Goal: Information Seeking & Learning: Find specific fact

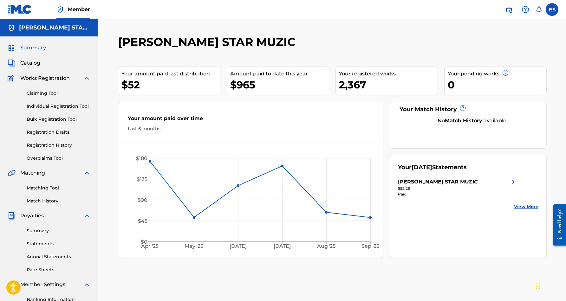
click at [62, 109] on link "Individual Registration Tool" at bounding box center [59, 106] width 64 height 7
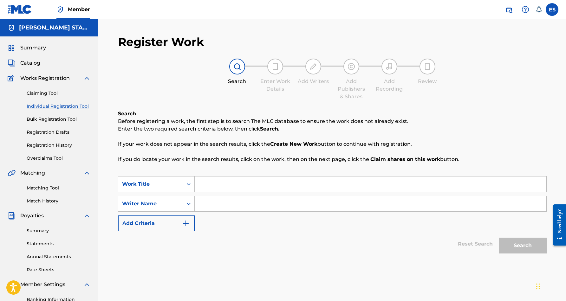
click at [223, 207] on input "Search Form" at bounding box center [371, 203] width 352 height 15
paste input "Eric Douglas Smith"
type input "Eric Douglas Smith"
click at [213, 189] on input "Search Form" at bounding box center [371, 184] width 352 height 15
paste input "KEEP IT SIMPLE (BSMG)"
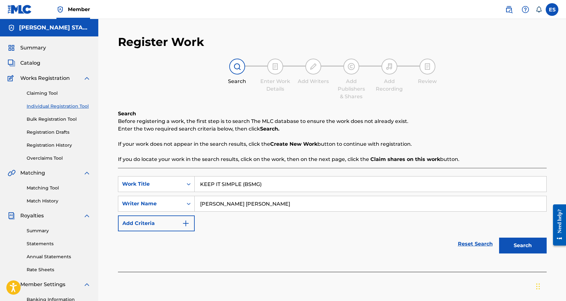
type input "KEEP IT SIMPLE (BSMG)"
click at [516, 242] on button "Search" at bounding box center [523, 246] width 48 height 16
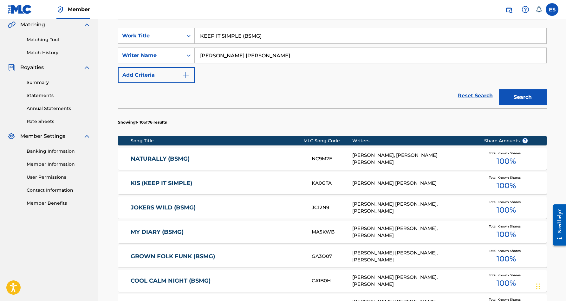
scroll to position [149, 0]
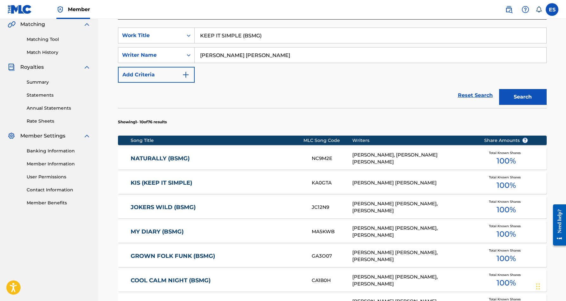
click at [279, 182] on link "KIS (KEEP IT SIMPLE)" at bounding box center [217, 182] width 172 height 7
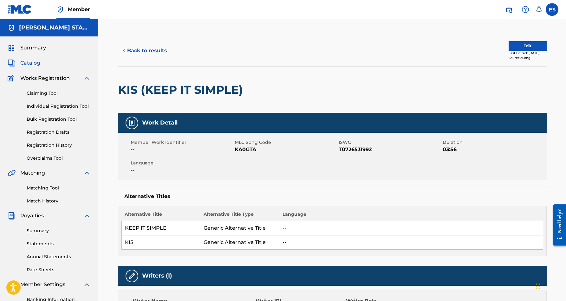
click at [139, 49] on button "< Back to results" at bounding box center [145, 51] width 54 height 16
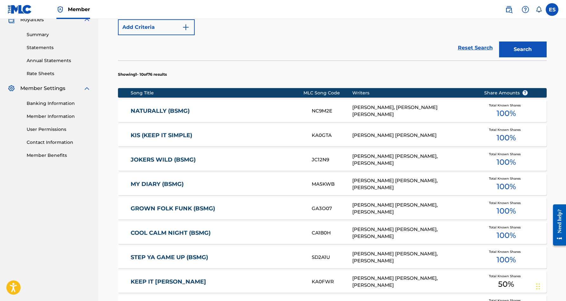
scroll to position [194, 0]
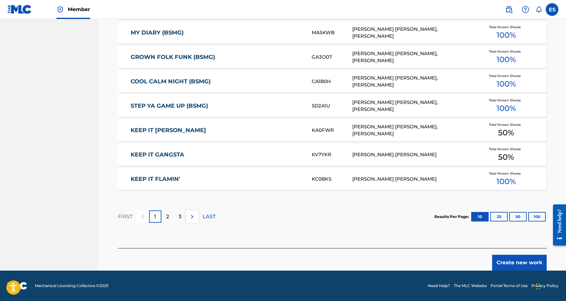
click at [154, 216] on p "1" at bounding box center [155, 217] width 2 height 8
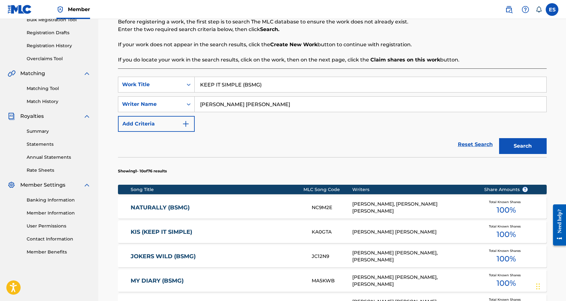
scroll to position [96, 0]
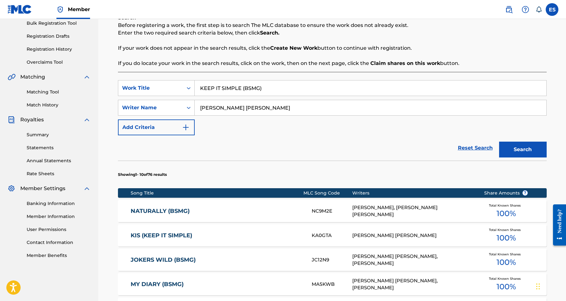
click at [264, 90] on input "KEEP IT SIMPLE (BSMG)" at bounding box center [371, 88] width 352 height 15
click at [510, 146] on button "Search" at bounding box center [523, 150] width 48 height 16
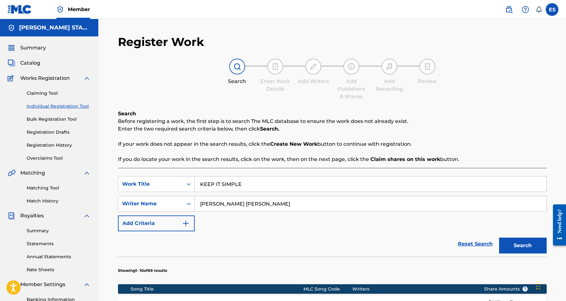
scroll to position [0, 0]
click at [246, 182] on input "KEEP IT SIMPLE" at bounding box center [371, 184] width 352 height 15
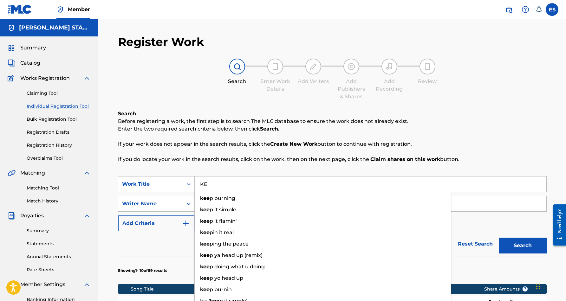
type input "K"
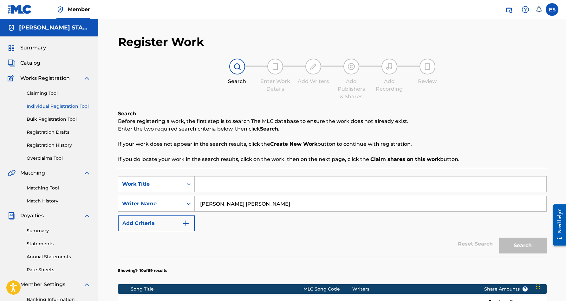
paste input "KICK BACK"
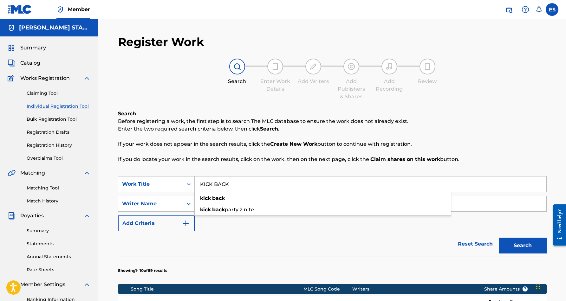
click at [505, 245] on button "Search" at bounding box center [523, 246] width 48 height 16
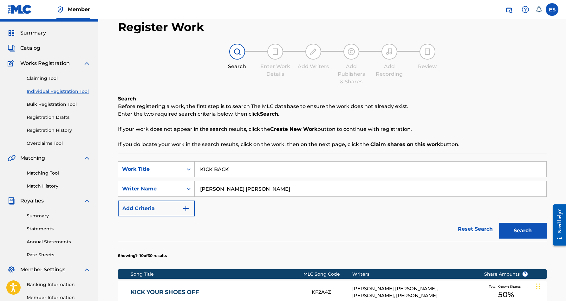
scroll to position [15, 0]
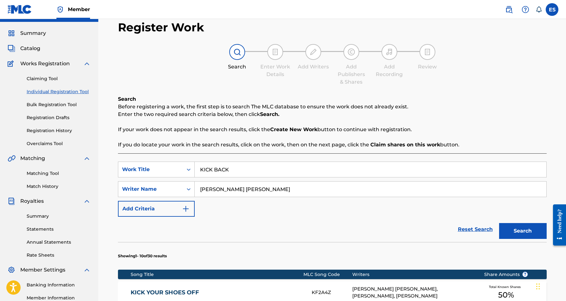
click at [234, 170] on input "KICK BACK" at bounding box center [371, 169] width 352 height 15
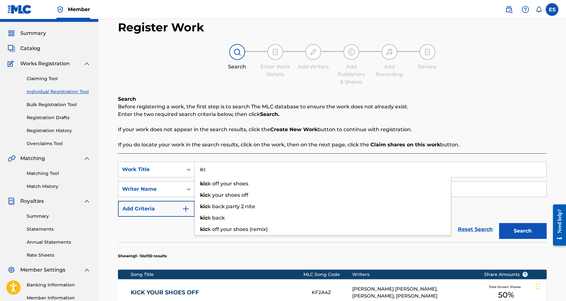
type input "K"
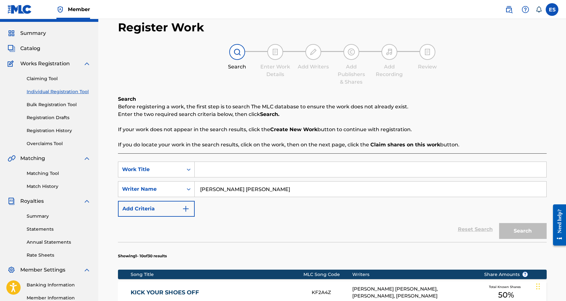
paste input "MATTERS OF THE HEART"
click at [511, 231] on button "Search" at bounding box center [523, 231] width 48 height 16
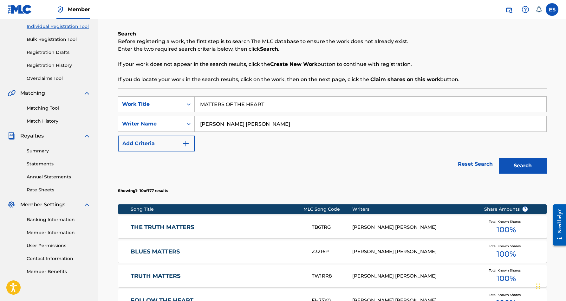
scroll to position [81, 0]
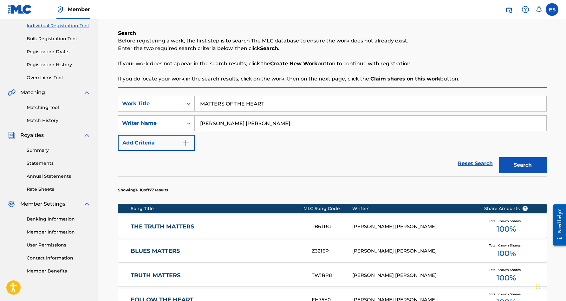
click at [270, 105] on input "MATTERS OF THE HEART" at bounding box center [371, 103] width 352 height 15
type input "M"
paste input "SUPER BEAT 2005"
type input "SUPER BEAT 2005"
click at [512, 168] on button "Search" at bounding box center [523, 165] width 48 height 16
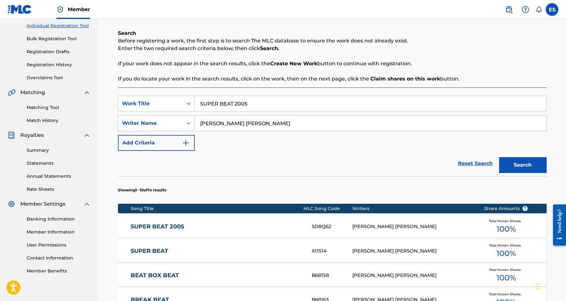
click at [302, 227] on link "SUPER BEAT 2005" at bounding box center [217, 226] width 172 height 7
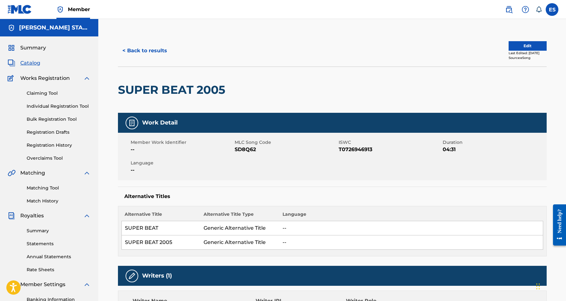
click at [159, 52] on button "< Back to results" at bounding box center [145, 51] width 54 height 16
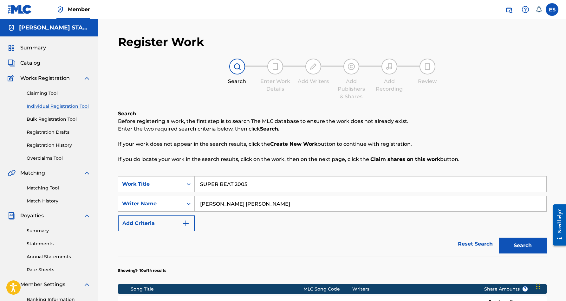
scroll to position [81, 0]
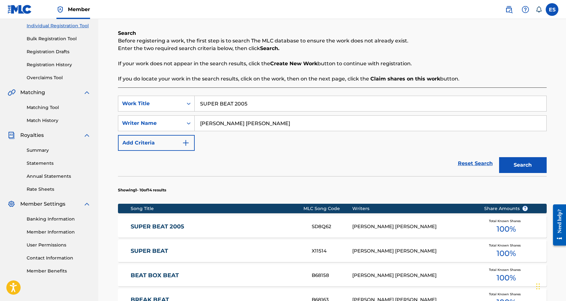
click at [257, 102] on input "SUPER BEAT 2005" at bounding box center [371, 103] width 352 height 15
type input "S"
paste input "THE EVIL THAT MEN DO"
type input "THE EVIL THAT MEN DO"
click at [527, 165] on button "Search" at bounding box center [523, 165] width 48 height 16
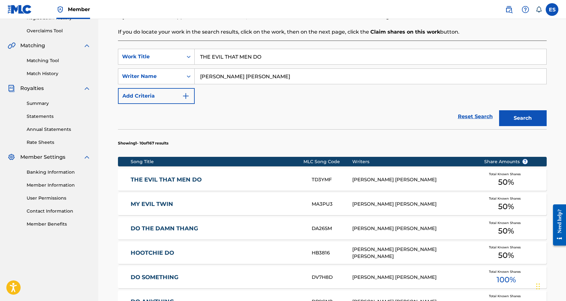
scroll to position [132, 0]
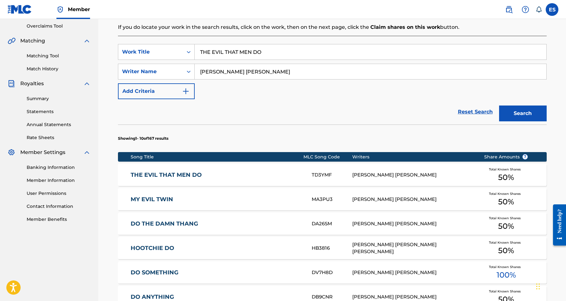
click at [389, 173] on div "ERIC DOUGLAS SMITH, MALCOM MARSHALL" at bounding box center [413, 175] width 122 height 7
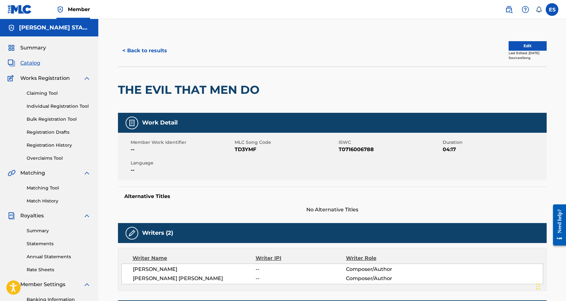
click at [155, 49] on button "< Back to results" at bounding box center [145, 51] width 54 height 16
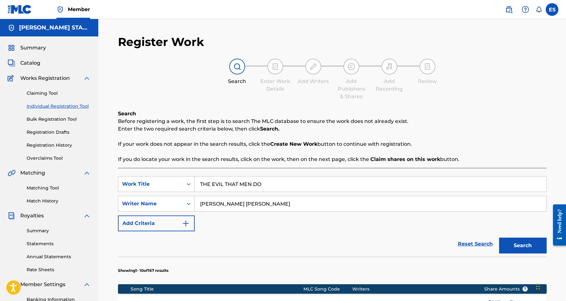
scroll to position [92, 0]
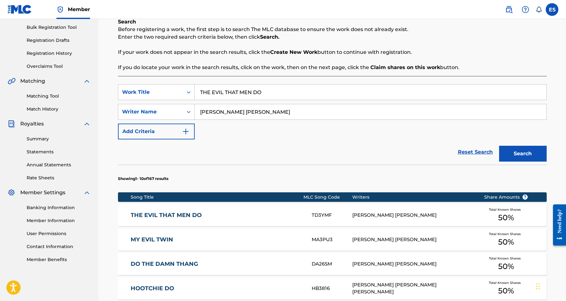
click at [271, 90] on input "THE EVIL THAT MEN DO" at bounding box center [371, 92] width 352 height 15
type input "T"
paste input "ATLANTIC LIVE"
click at [522, 152] on button "Search" at bounding box center [523, 154] width 48 height 16
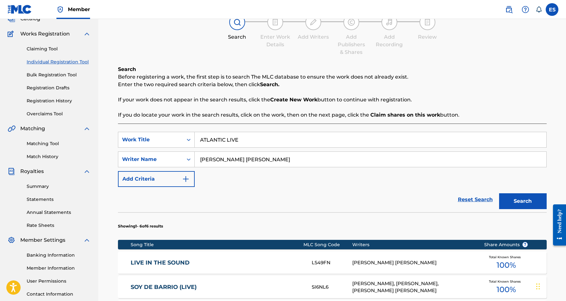
scroll to position [41, 0]
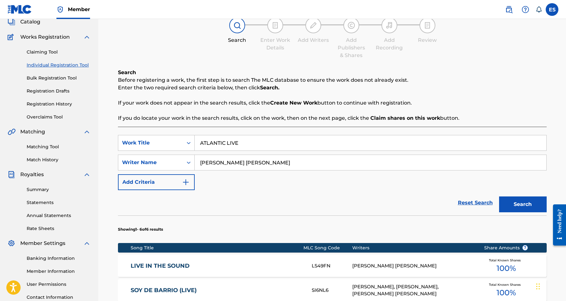
click at [252, 143] on input "ATLANTIC LIVE" at bounding box center [371, 142] width 352 height 15
type input "A"
paste input "Eric Douglas Smith"
type input "E"
paste input "FUNK JAZZ (BSMG)"
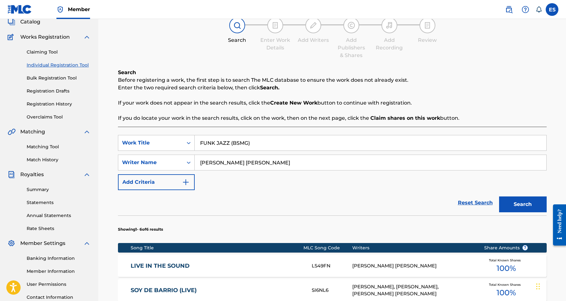
click at [519, 203] on button "Search" at bounding box center [523, 205] width 48 height 16
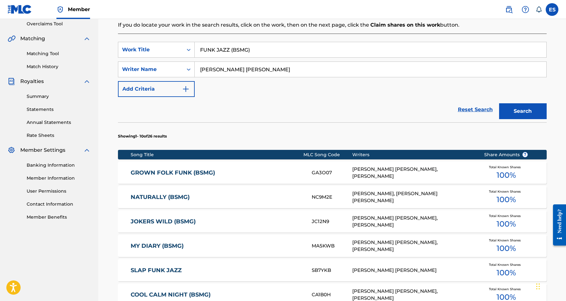
scroll to position [131, 0]
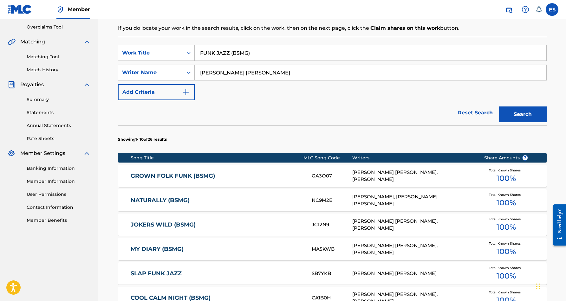
click at [256, 54] on input "FUNK JAZZ (BSMG)" at bounding box center [371, 52] width 352 height 15
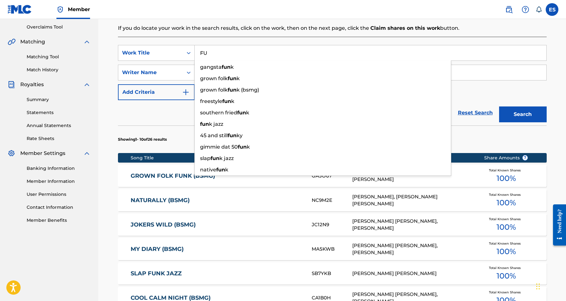
type input "F"
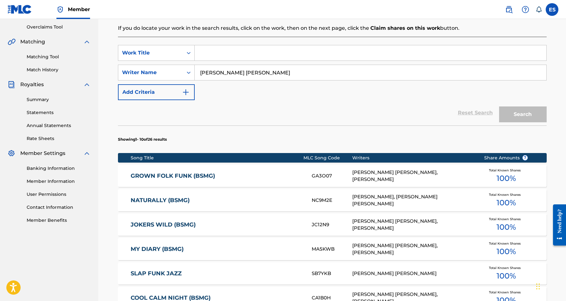
paste input "Eric Douglas Smith"
type input "E"
paste input "I O U MORE LOVE (BSMG)"
type input "I O U MORE LOVE (BSMG)"
click at [510, 111] on button "Search" at bounding box center [523, 115] width 48 height 16
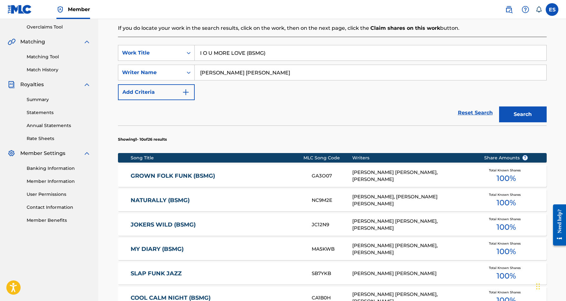
scroll to position [92, 0]
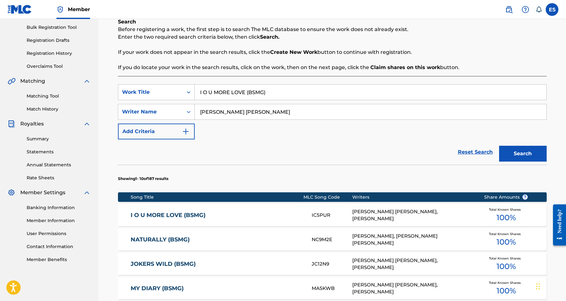
click at [283, 210] on div "I O U MORE LOVE (BSMG) IC5PUR ERIC DOUGLAS SMITH, ERIC D SMITH Total Known Shar…" at bounding box center [332, 215] width 429 height 22
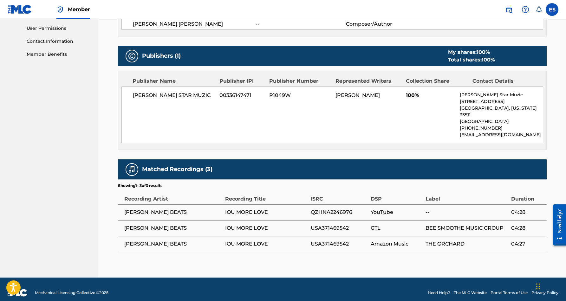
scroll to position [297, 0]
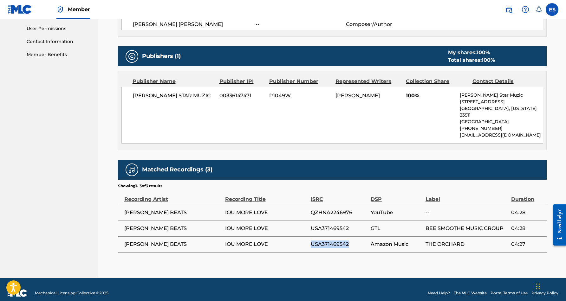
drag, startPoint x: 349, startPoint y: 237, endPoint x: 311, endPoint y: 236, distance: 38.4
click at [311, 241] on span "USA371469542" at bounding box center [339, 245] width 57 height 8
copy span "USA371469542"
drag, startPoint x: 354, startPoint y: 204, endPoint x: 309, endPoint y: 205, distance: 44.7
click at [309, 205] on tr "SMIDI BEATS IOU MORE LOVE QZHNA2246976 YouTube -- 04:28" at bounding box center [332, 213] width 429 height 16
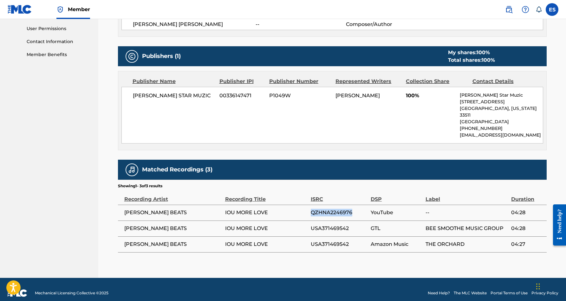
click at [301, 209] on span "IOU MORE LOVE" at bounding box center [266, 213] width 82 height 8
drag, startPoint x: 354, startPoint y: 204, endPoint x: 310, endPoint y: 207, distance: 43.2
click at [311, 209] on span "QZHNA2246976" at bounding box center [339, 213] width 57 height 8
copy span "QZHNA2246976"
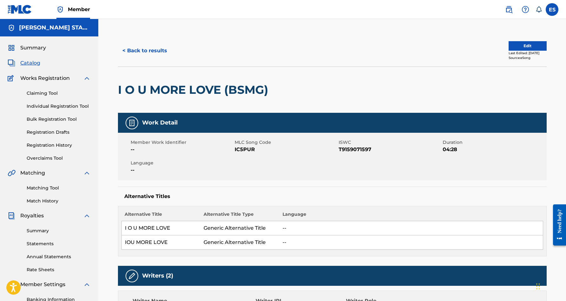
scroll to position [0, 0]
click at [160, 51] on button "< Back to results" at bounding box center [145, 51] width 54 height 16
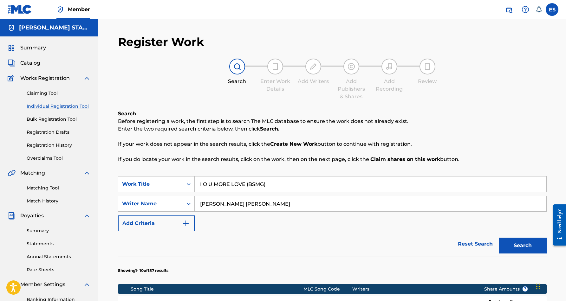
scroll to position [92, 0]
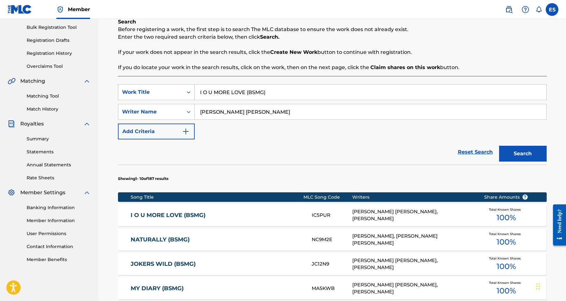
click at [274, 93] on input "I O U MORE LOVE (BSMG)" at bounding box center [371, 92] width 352 height 15
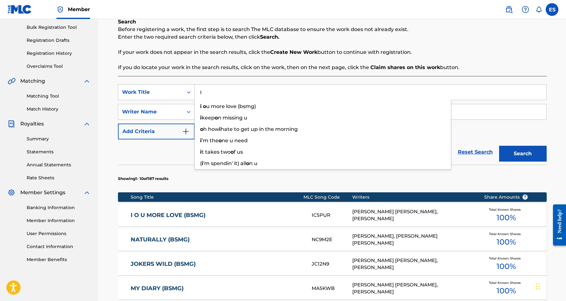
type input "I"
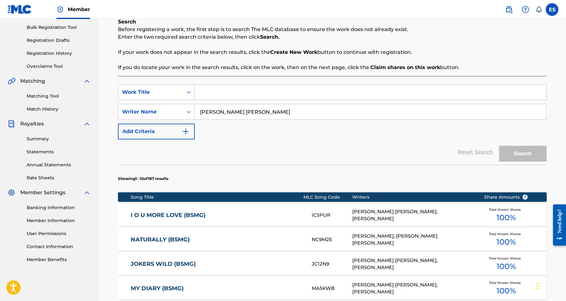
paste input "BREAK IT DOWN"
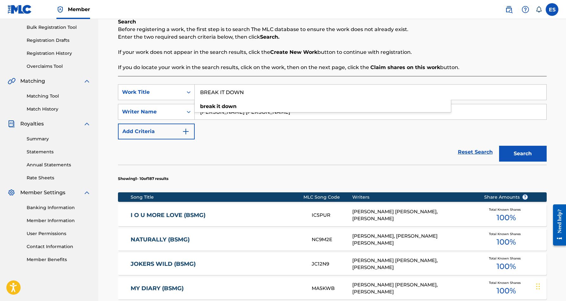
type input "BREAK IT DOWN"
click at [381, 143] on div "Reset Search Search" at bounding box center [332, 151] width 429 height 25
click at [520, 150] on button "Search" at bounding box center [523, 154] width 48 height 16
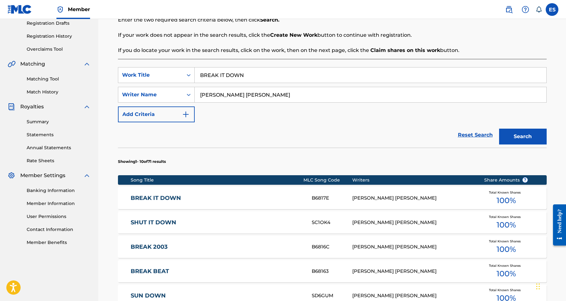
scroll to position [110, 0]
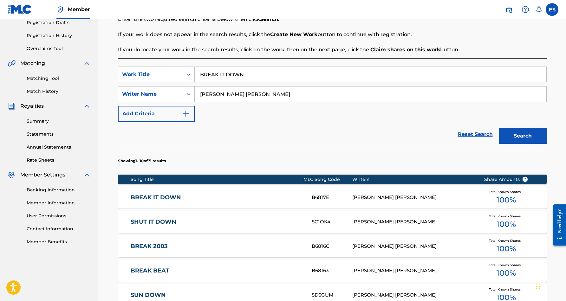
click at [363, 199] on div "ERIC DOUGLAS SMITH" at bounding box center [413, 197] width 122 height 7
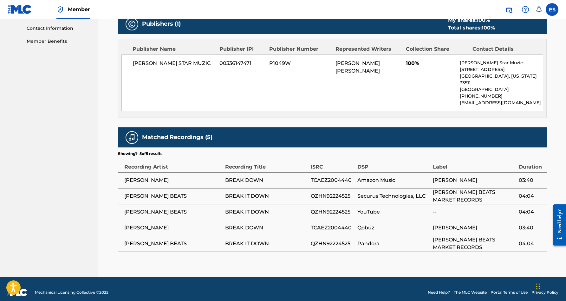
scroll to position [310, 0]
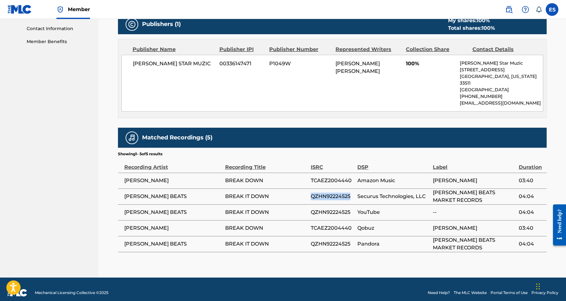
drag, startPoint x: 352, startPoint y: 190, endPoint x: 311, endPoint y: 190, distance: 40.6
click at [311, 193] on span "QZHN92224525" at bounding box center [332, 197] width 43 height 8
copy span "QZHN92224525"
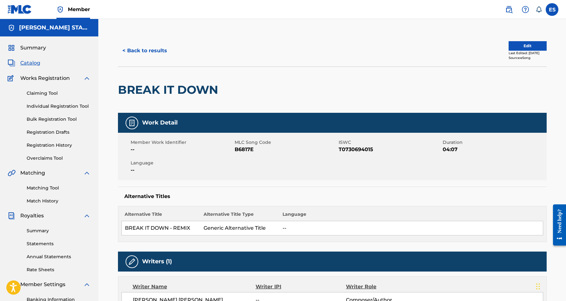
scroll to position [0, 0]
click at [155, 50] on button "< Back to results" at bounding box center [145, 51] width 54 height 16
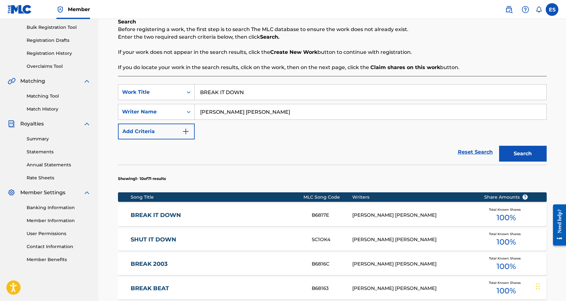
click at [252, 94] on input "BREAK IT DOWN" at bounding box center [371, 92] width 352 height 15
type input "B"
paste input "DIP'N"
type input "DIP'N"
click at [514, 150] on button "Search" at bounding box center [523, 154] width 48 height 16
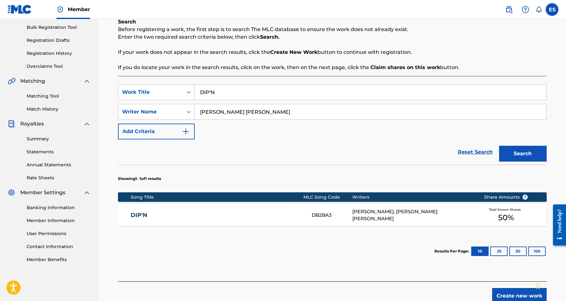
click at [384, 213] on div "WALTER L PHILLIPS, ERIC DOUGLAS SMITH" at bounding box center [413, 215] width 122 height 14
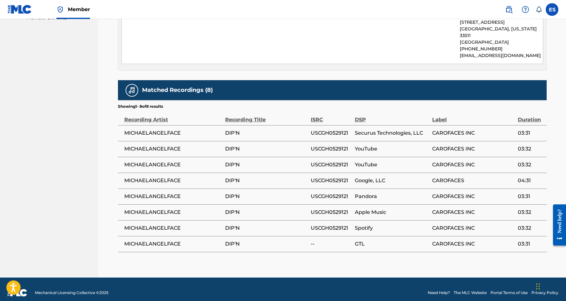
scroll to position [334, 0]
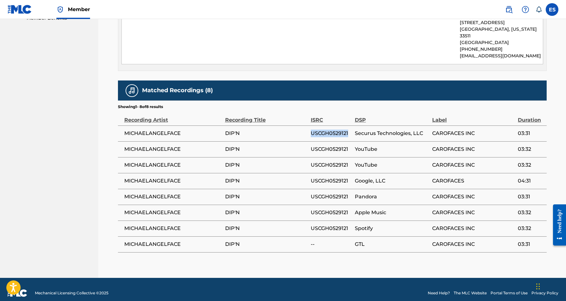
drag, startPoint x: 348, startPoint y: 125, endPoint x: 311, endPoint y: 127, distance: 37.5
click at [311, 130] on span "USCGH0529121" at bounding box center [331, 134] width 41 height 8
copy span "USCGH0529121"
